Goal: Obtain resource: Obtain resource

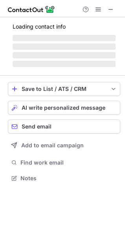
scroll to position [171, 125]
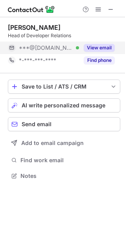
click at [102, 44] on button "View email" at bounding box center [99, 48] width 31 height 8
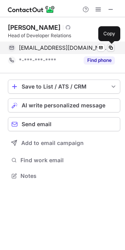
click at [111, 49] on span at bounding box center [110, 48] width 6 height 6
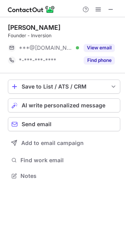
scroll to position [171, 125]
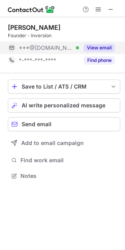
click at [95, 47] on button "View email" at bounding box center [99, 48] width 31 height 8
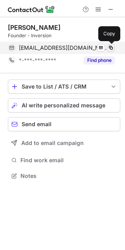
click at [111, 46] on span at bounding box center [110, 48] width 6 height 6
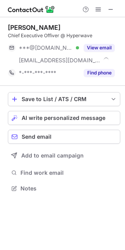
scroll to position [183, 125]
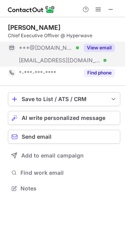
click at [105, 49] on button "View email" at bounding box center [99, 48] width 31 height 8
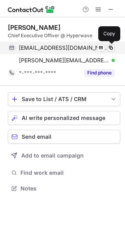
click at [110, 48] on span at bounding box center [110, 48] width 6 height 6
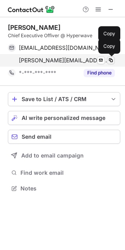
click at [112, 60] on span at bounding box center [110, 60] width 6 height 6
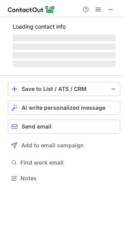
scroll to position [171, 125]
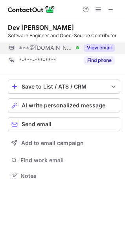
click at [106, 47] on button "View email" at bounding box center [99, 48] width 31 height 8
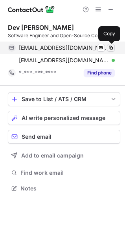
click at [111, 47] on span at bounding box center [110, 48] width 6 height 6
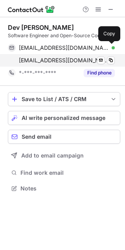
click at [76, 60] on span "devadityaojha@gmail.com" at bounding box center [64, 60] width 90 height 7
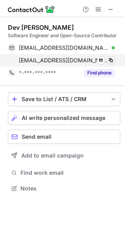
click at [111, 60] on span at bounding box center [110, 60] width 6 height 6
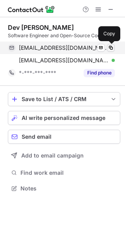
click at [111, 49] on span at bounding box center [110, 48] width 6 height 6
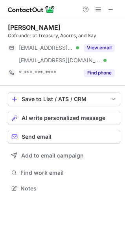
scroll to position [183, 125]
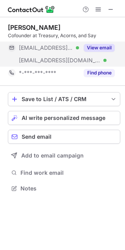
click at [107, 46] on button "View email" at bounding box center [99, 48] width 31 height 8
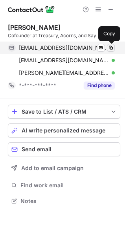
click at [113, 47] on span at bounding box center [110, 48] width 6 height 6
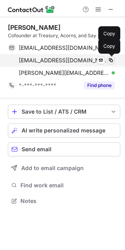
click at [113, 60] on span at bounding box center [110, 60] width 6 height 6
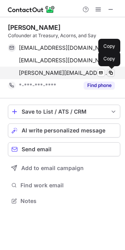
click at [111, 74] on span at bounding box center [110, 73] width 6 height 6
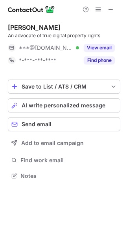
scroll to position [171, 125]
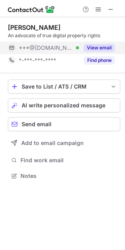
click at [95, 47] on button "View email" at bounding box center [99, 48] width 31 height 8
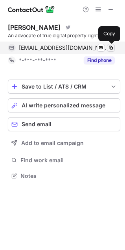
click at [109, 48] on span at bounding box center [110, 48] width 6 height 6
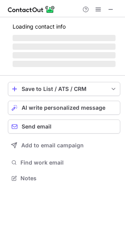
scroll to position [183, 125]
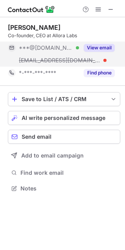
click at [98, 47] on button "View email" at bounding box center [99, 48] width 31 height 8
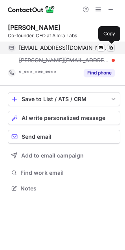
click at [111, 46] on span at bounding box center [110, 48] width 6 height 6
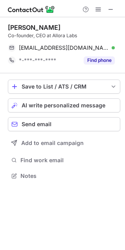
scroll to position [171, 125]
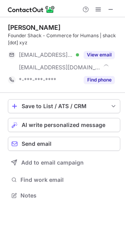
scroll to position [190, 125]
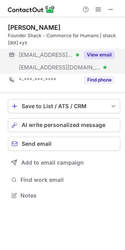
click at [104, 52] on button "View email" at bounding box center [99, 55] width 31 height 8
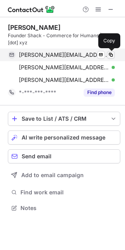
click at [114, 55] on button at bounding box center [111, 55] width 8 height 8
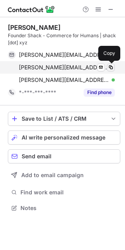
click at [112, 67] on span at bounding box center [110, 67] width 6 height 6
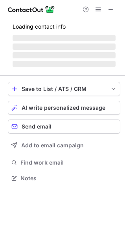
scroll to position [183, 125]
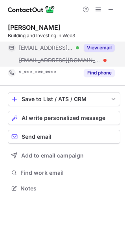
click at [107, 47] on button "View email" at bounding box center [99, 48] width 31 height 8
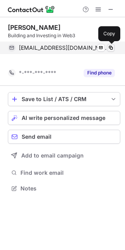
scroll to position [171, 125]
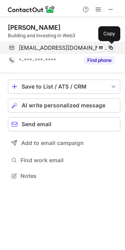
click at [112, 51] on button at bounding box center [111, 48] width 8 height 8
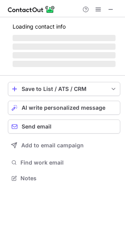
scroll to position [190, 125]
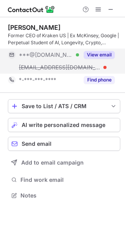
click at [93, 53] on button "View email" at bounding box center [99, 55] width 31 height 8
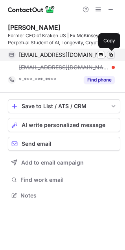
click at [112, 55] on span at bounding box center [110, 55] width 6 height 6
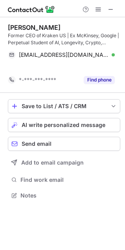
scroll to position [178, 125]
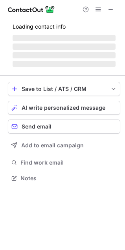
scroll to position [208, 125]
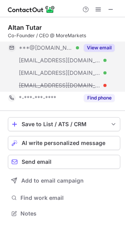
click at [101, 47] on button "View email" at bounding box center [99, 48] width 31 height 8
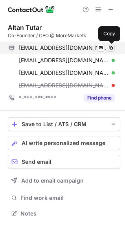
click at [113, 47] on span at bounding box center [110, 48] width 6 height 6
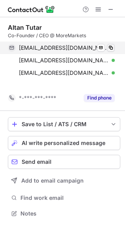
scroll to position [196, 125]
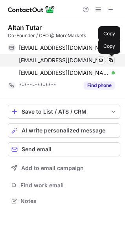
click at [111, 61] on span at bounding box center [110, 60] width 6 height 6
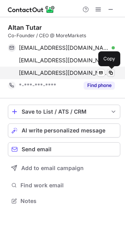
click at [112, 74] on span at bounding box center [110, 73] width 6 height 6
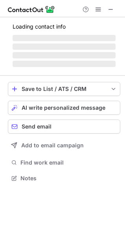
scroll to position [190, 125]
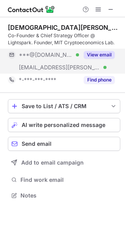
click at [101, 55] on button "View email" at bounding box center [99, 55] width 31 height 8
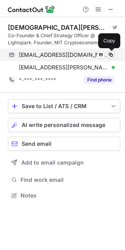
click at [113, 57] on span at bounding box center [110, 55] width 6 height 6
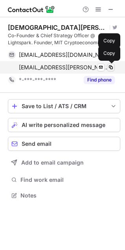
click at [111, 69] on span at bounding box center [110, 67] width 6 height 6
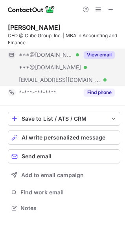
scroll to position [203, 125]
click at [93, 55] on button "View email" at bounding box center [99, 55] width 31 height 8
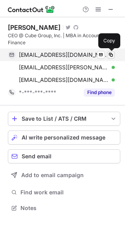
click at [111, 55] on span at bounding box center [110, 55] width 6 height 6
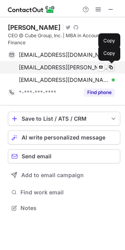
click at [111, 68] on span at bounding box center [110, 67] width 6 height 6
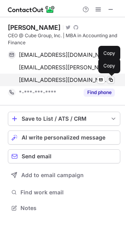
click at [111, 81] on span at bounding box center [110, 80] width 6 height 6
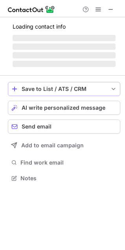
scroll to position [183, 125]
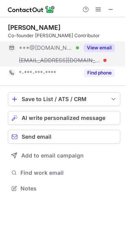
click at [95, 47] on button "View email" at bounding box center [99, 48] width 31 height 8
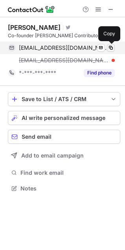
click at [112, 47] on span at bounding box center [110, 48] width 6 height 6
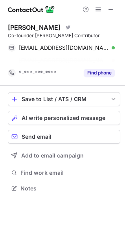
scroll to position [171, 125]
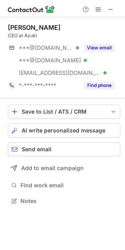
scroll to position [196, 125]
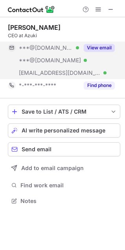
click at [103, 47] on button "View email" at bounding box center [99, 48] width 31 height 8
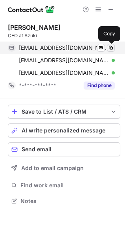
click at [113, 47] on span at bounding box center [110, 48] width 6 height 6
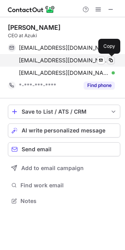
click at [111, 60] on span at bounding box center [110, 60] width 6 height 6
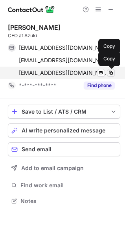
click at [112, 73] on span at bounding box center [110, 73] width 6 height 6
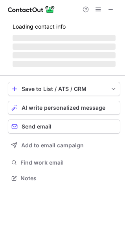
scroll to position [190, 125]
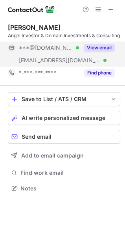
click at [103, 52] on button "View email" at bounding box center [99, 48] width 31 height 8
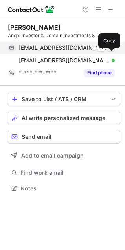
click at [113, 51] on span at bounding box center [110, 48] width 6 height 6
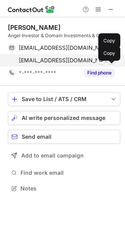
click at [111, 64] on span at bounding box center [110, 60] width 6 height 6
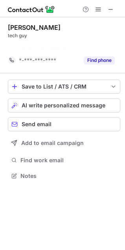
scroll to position [158, 125]
